Goal: Entertainment & Leisure: Browse casually

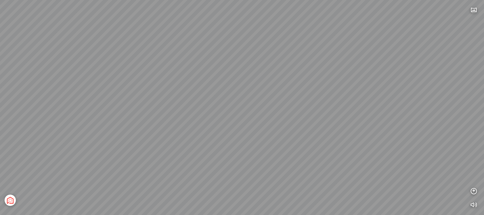
drag, startPoint x: 249, startPoint y: 122, endPoint x: 299, endPoint y: 43, distance: 93.2
click at [299, 43] on div "Tổng thể The Sea [GEOGRAPHIC_DATA] [GEOGRAPHIC_DATA]" at bounding box center [242, 107] width 484 height 215
drag, startPoint x: 279, startPoint y: 102, endPoint x: 215, endPoint y: 96, distance: 64.4
click at [215, 96] on div "Tổng thể The Sea [GEOGRAPHIC_DATA] [GEOGRAPHIC_DATA]" at bounding box center [242, 107] width 484 height 215
drag, startPoint x: 323, startPoint y: 108, endPoint x: 309, endPoint y: 123, distance: 20.5
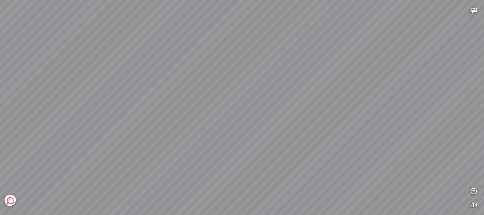
click at [309, 123] on div "Tổng thể The Sea [GEOGRAPHIC_DATA] [GEOGRAPHIC_DATA]" at bounding box center [242, 107] width 484 height 215
drag, startPoint x: 229, startPoint y: 123, endPoint x: 342, endPoint y: 104, distance: 114.3
click at [342, 104] on div "Tổng thể The Sea [GEOGRAPHIC_DATA] [GEOGRAPHIC_DATA]" at bounding box center [242, 107] width 484 height 215
